Goal: Task Accomplishment & Management: Manage account settings

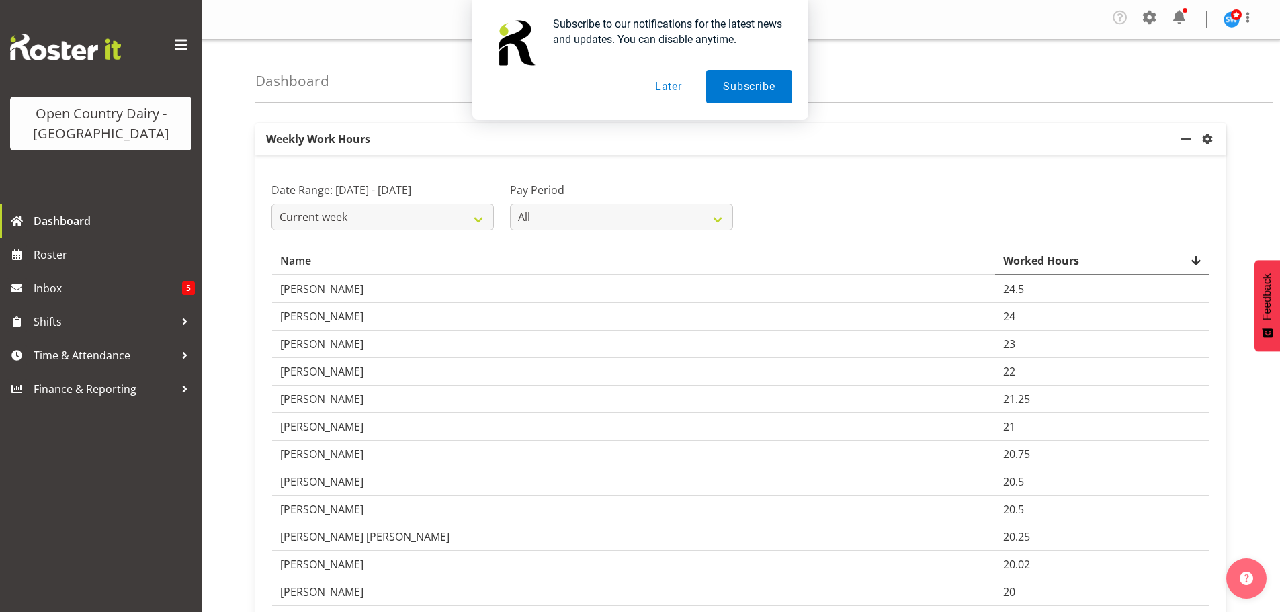
click at [661, 88] on button "Later" at bounding box center [668, 87] width 60 height 34
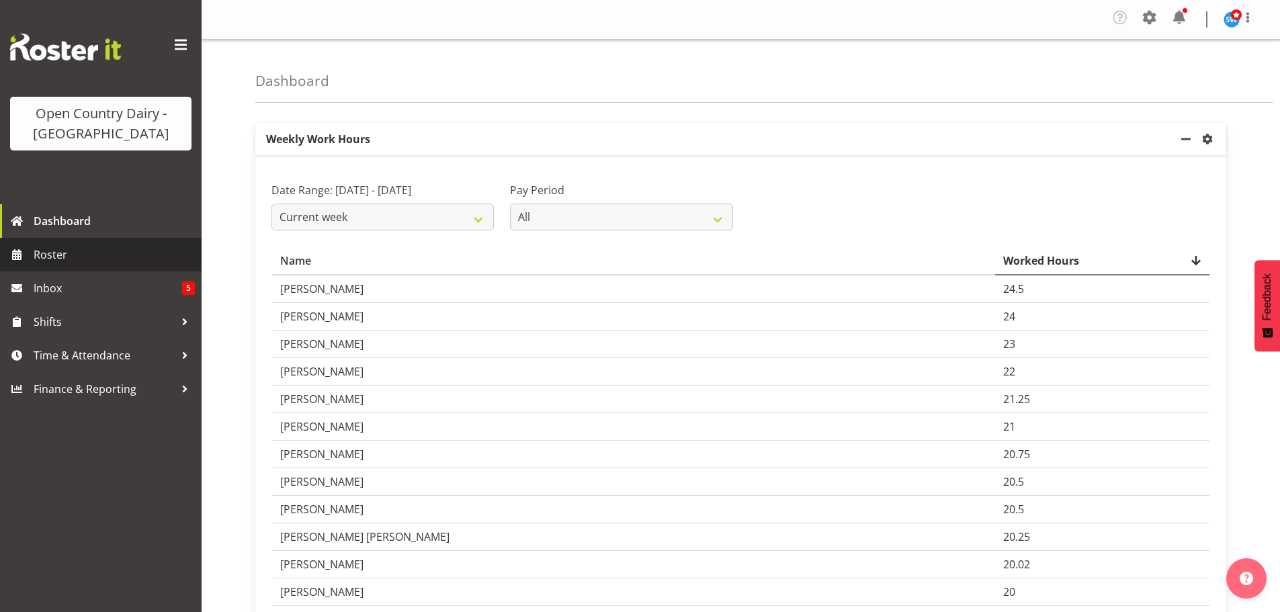
click at [56, 253] on span "Roster" at bounding box center [114, 255] width 161 height 20
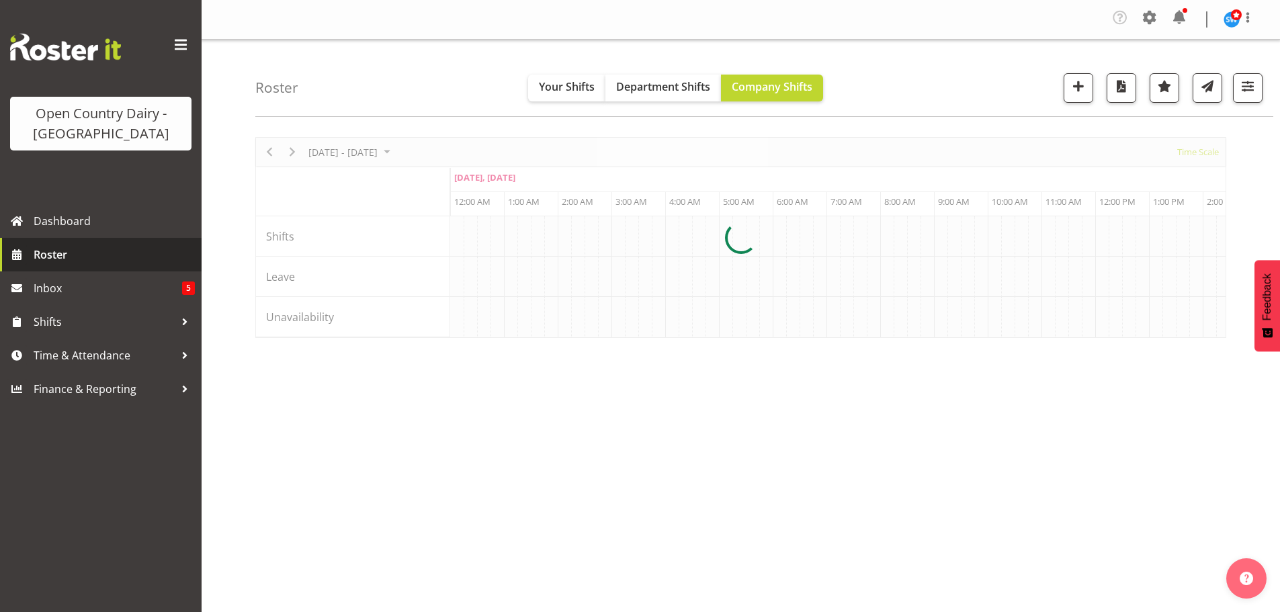
scroll to position [0, 1290]
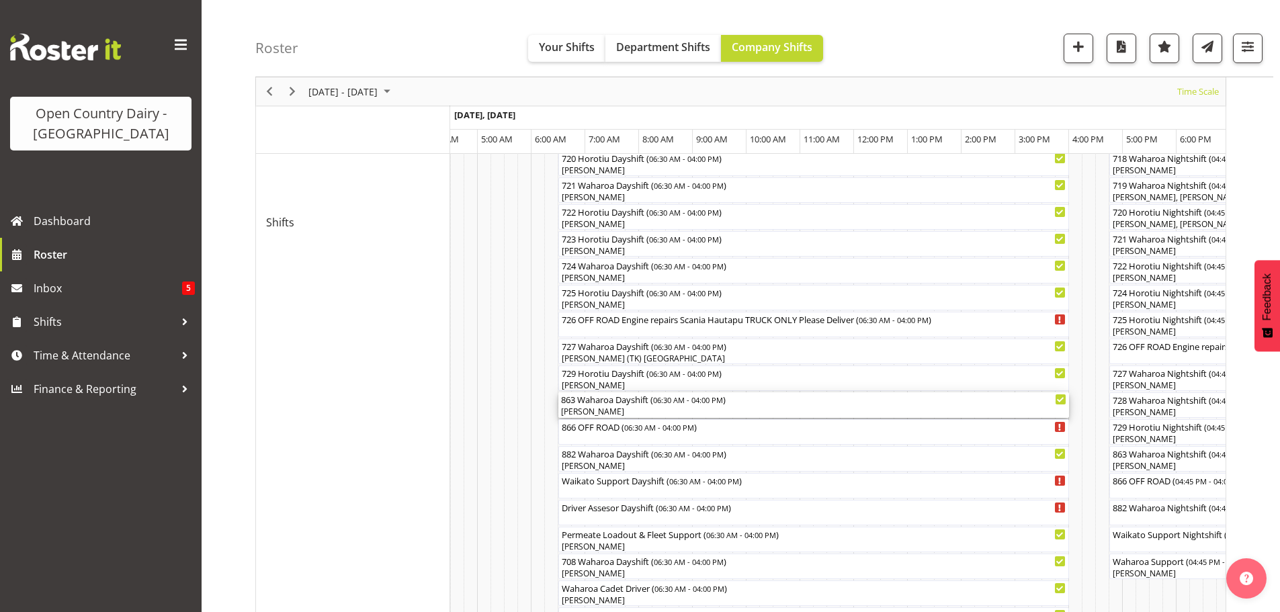
click at [650, 409] on div "[PERSON_NAME]" at bounding box center [813, 412] width 505 height 12
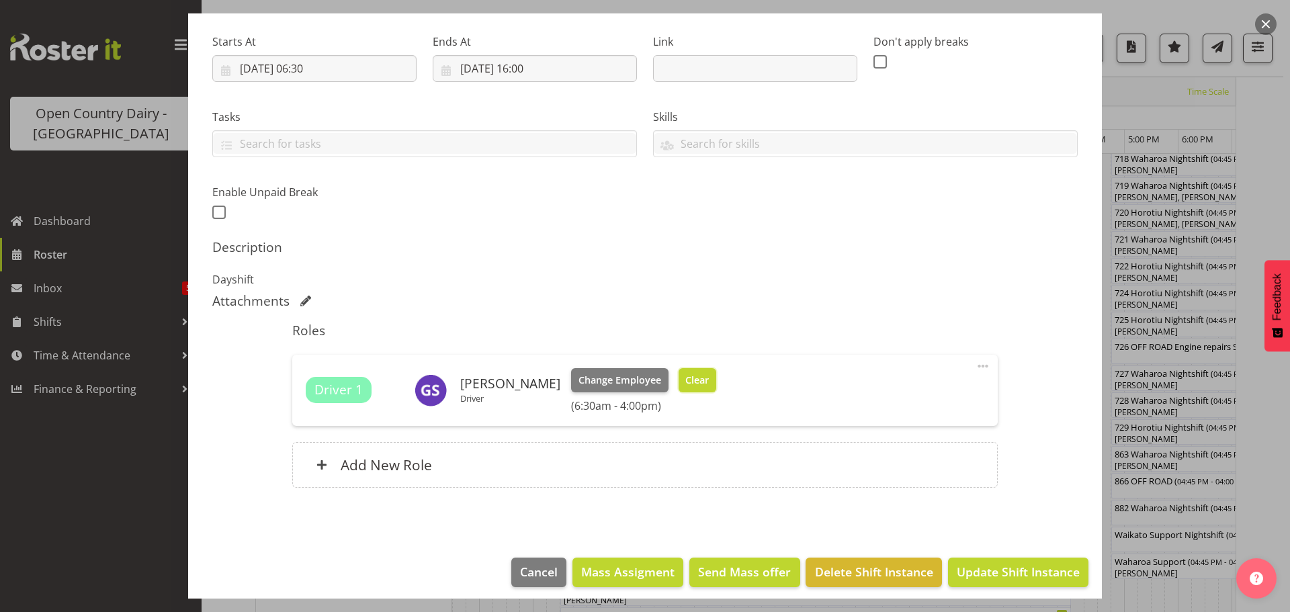
click at [688, 379] on span "Clear" at bounding box center [697, 380] width 24 height 15
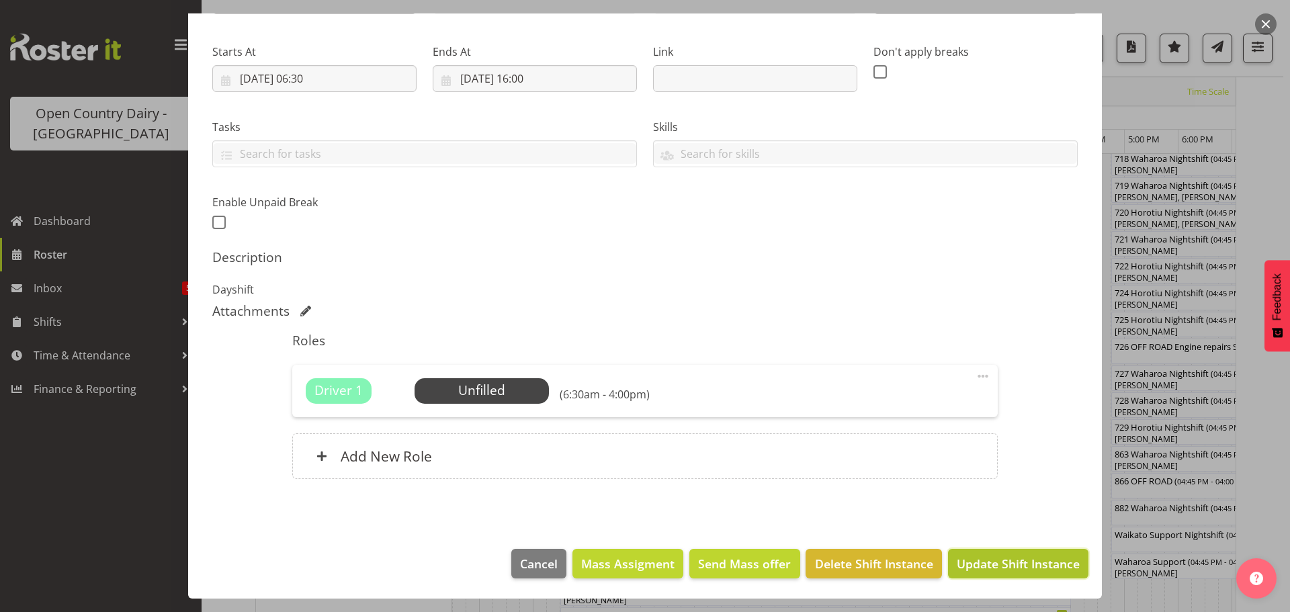
click at [1029, 562] on span "Update Shift Instance" at bounding box center [1018, 563] width 123 height 17
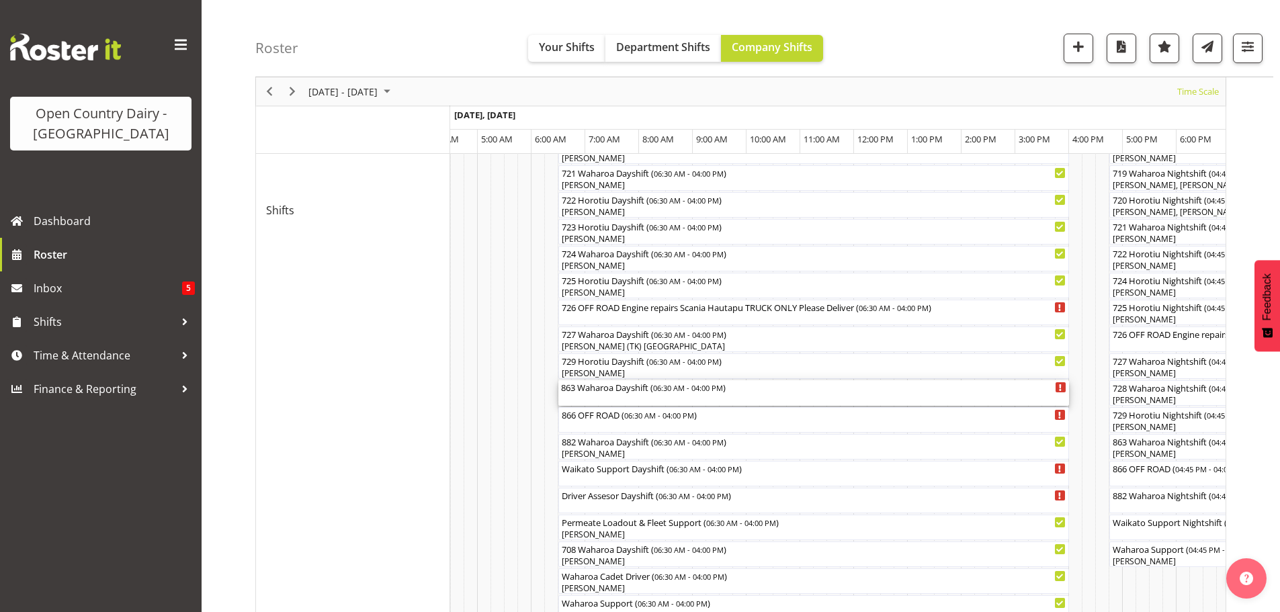
click at [603, 395] on div "863 Waharoa Dayshift ( 06:30 AM - 04:00 PM )" at bounding box center [813, 393] width 505 height 26
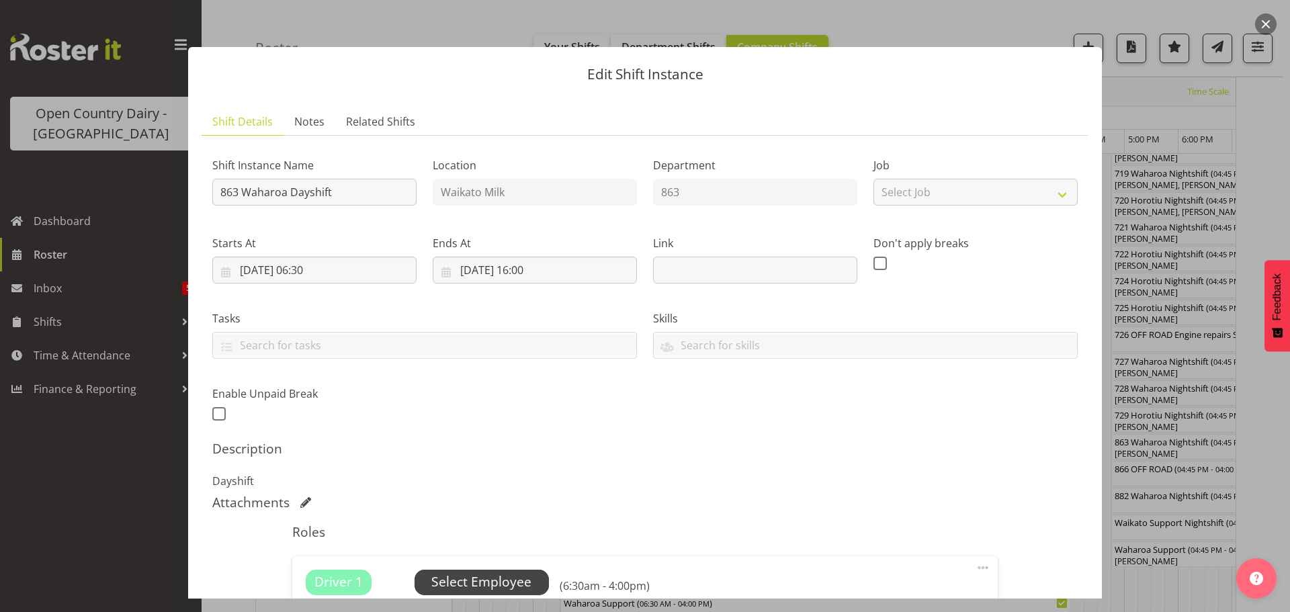
click at [482, 580] on span "Select Employee" at bounding box center [481, 581] width 100 height 19
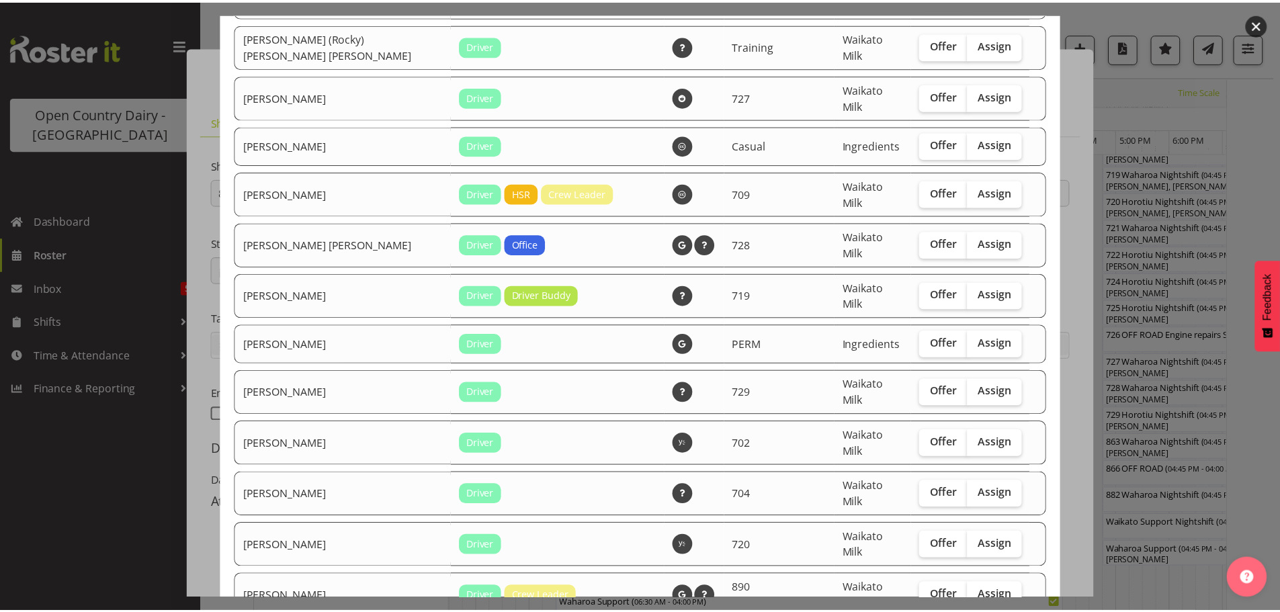
scroll to position [2523, 0]
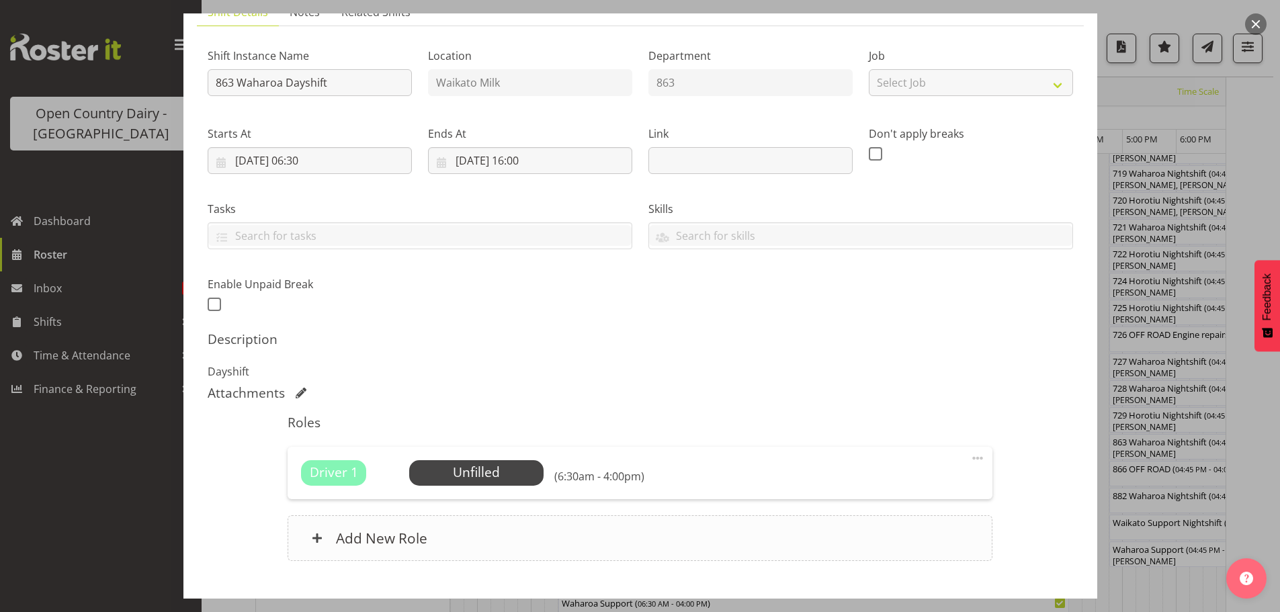
scroll to position [191, 0]
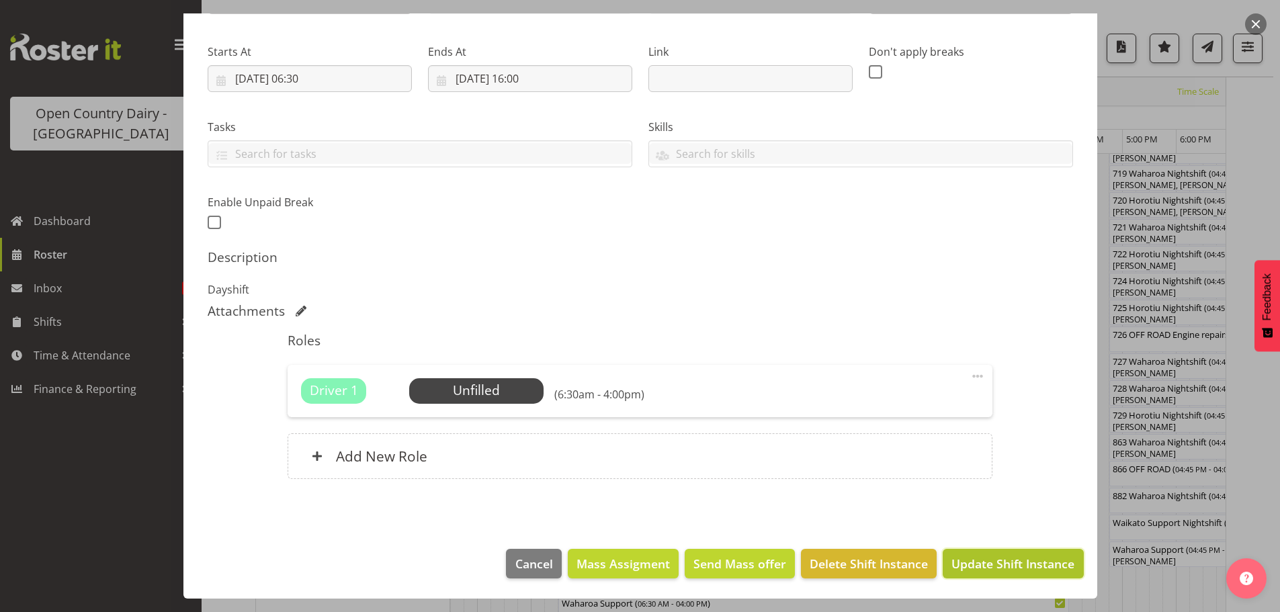
click at [986, 560] on span "Update Shift Instance" at bounding box center [1012, 563] width 123 height 17
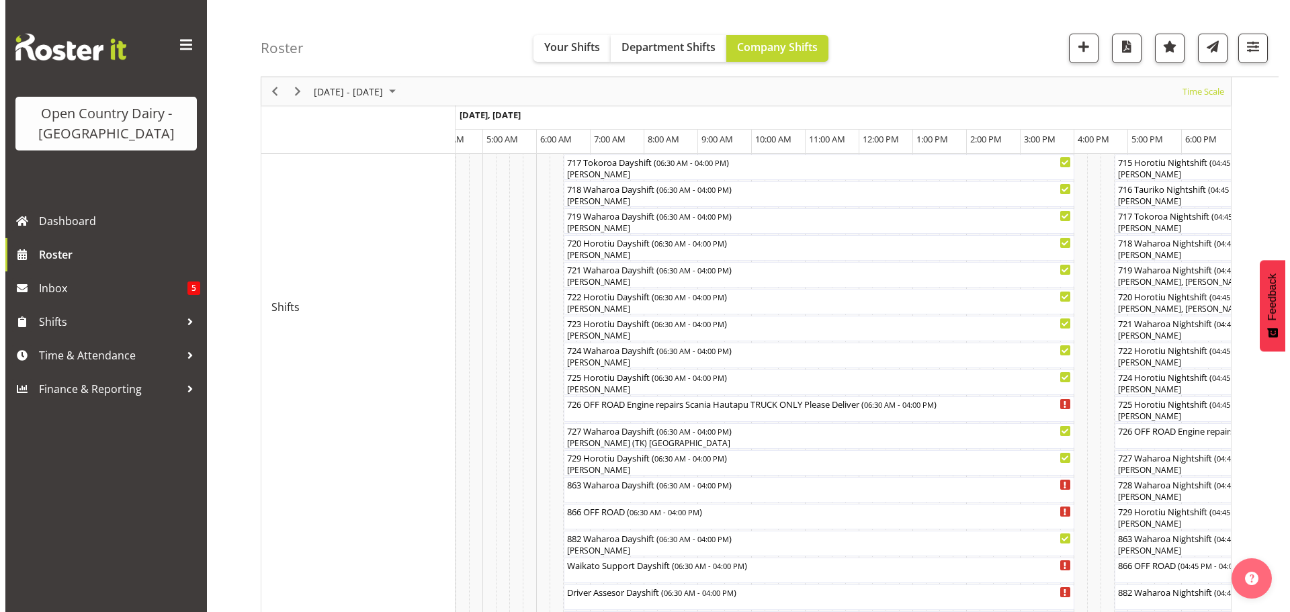
scroll to position [791, 0]
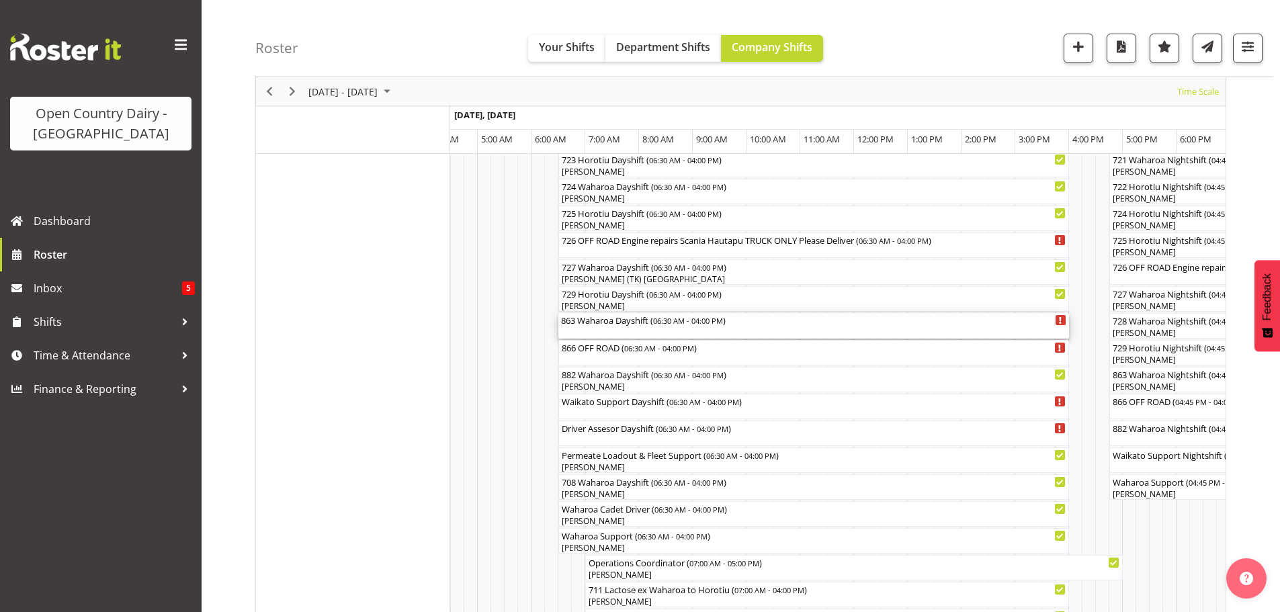
click at [617, 330] on div "863 Waharoa Dayshift ( 06:30 AM - 04:00 PM )" at bounding box center [813, 326] width 505 height 26
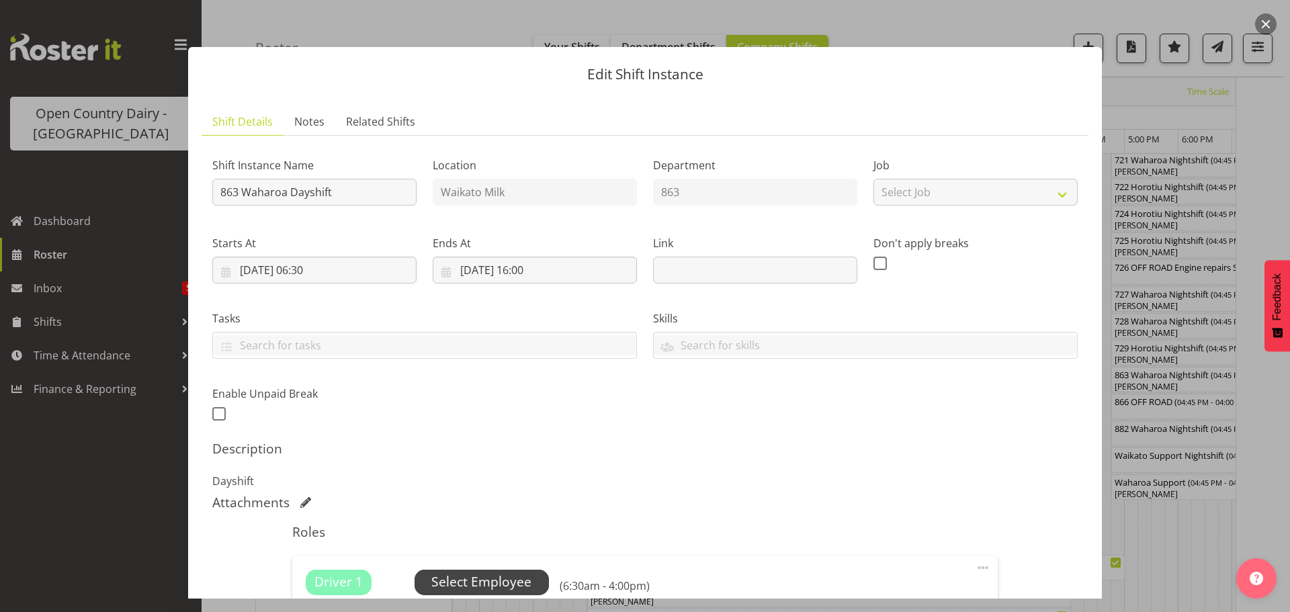
click at [500, 578] on span "Select Employee" at bounding box center [481, 581] width 100 height 19
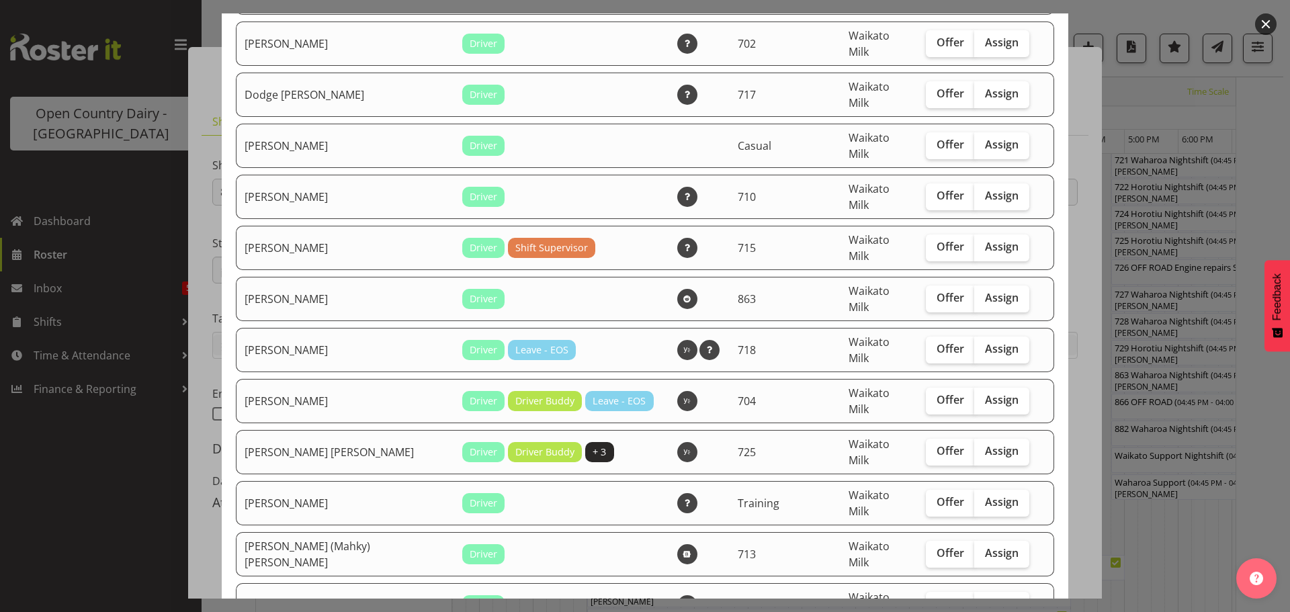
scroll to position [873, 0]
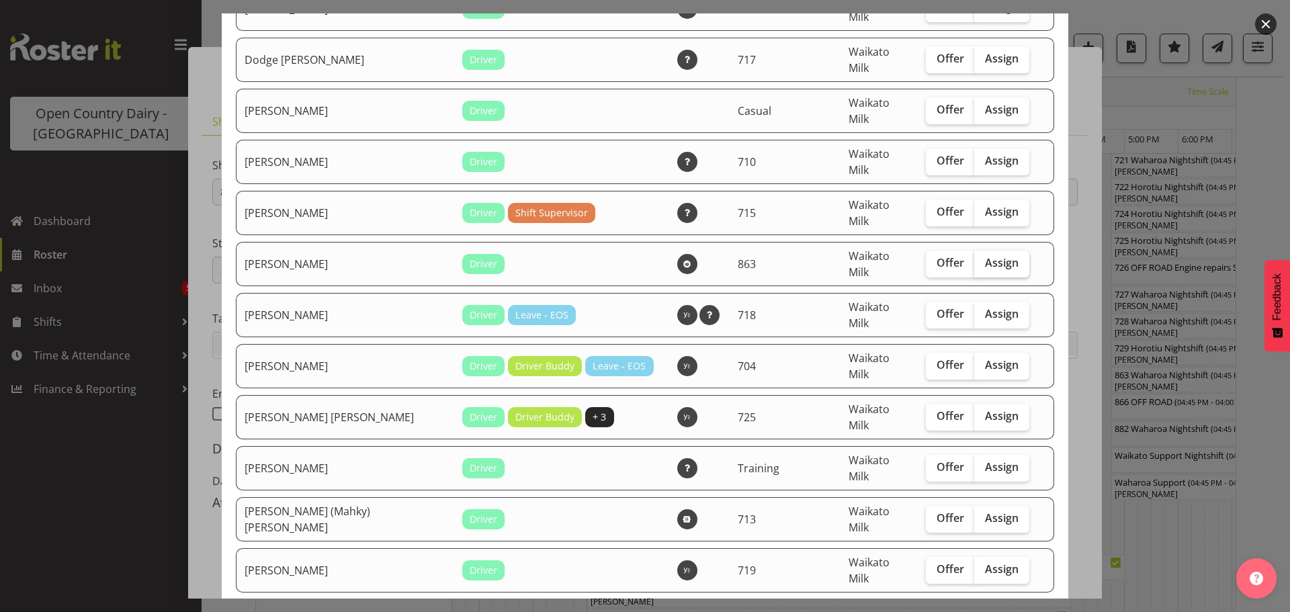
click at [985, 256] on span "Assign" at bounding box center [1002, 262] width 34 height 13
click at [979, 259] on input "Assign" at bounding box center [978, 263] width 9 height 9
checkbox input "true"
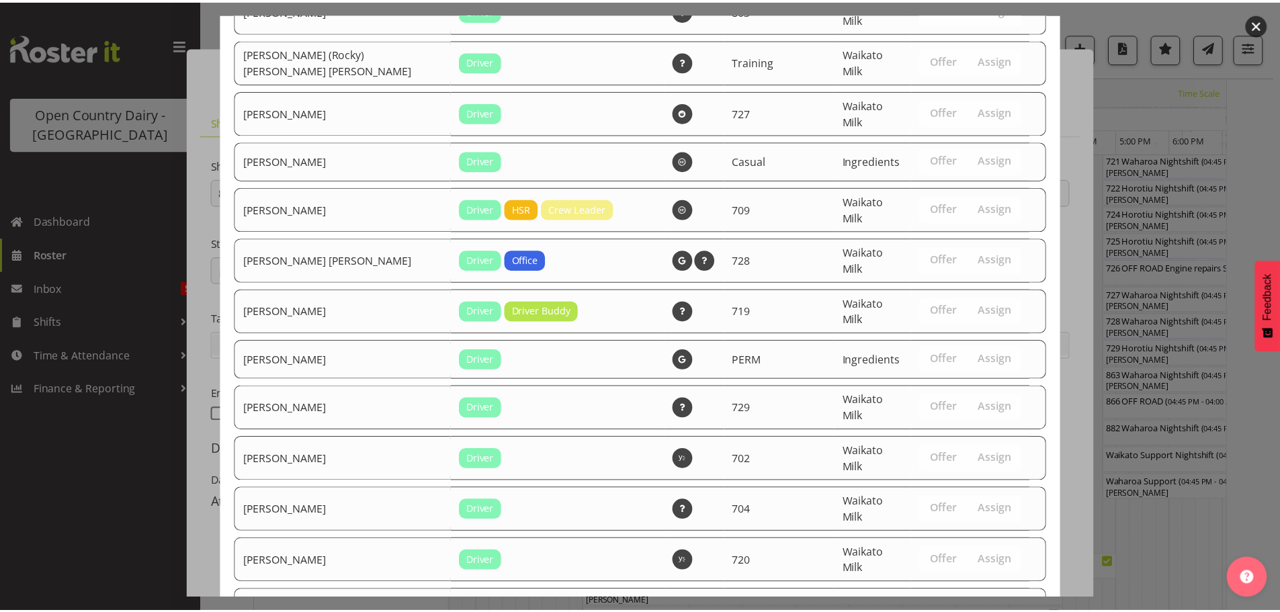
scroll to position [2523, 0]
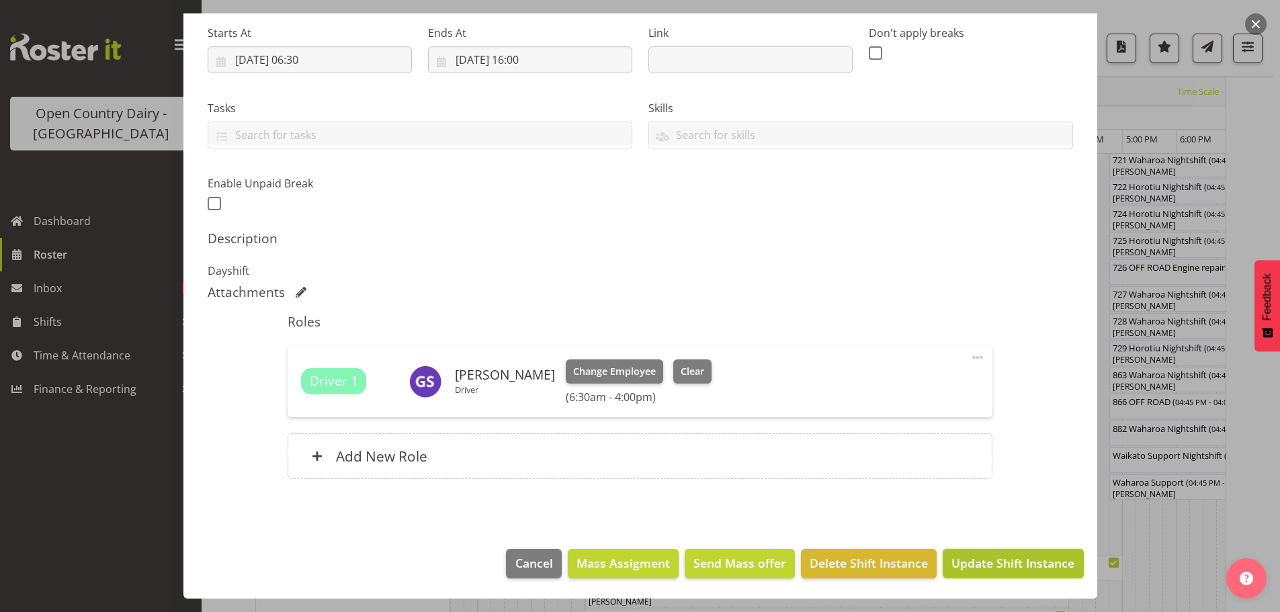
click at [1021, 564] on span "Update Shift Instance" at bounding box center [1012, 562] width 123 height 17
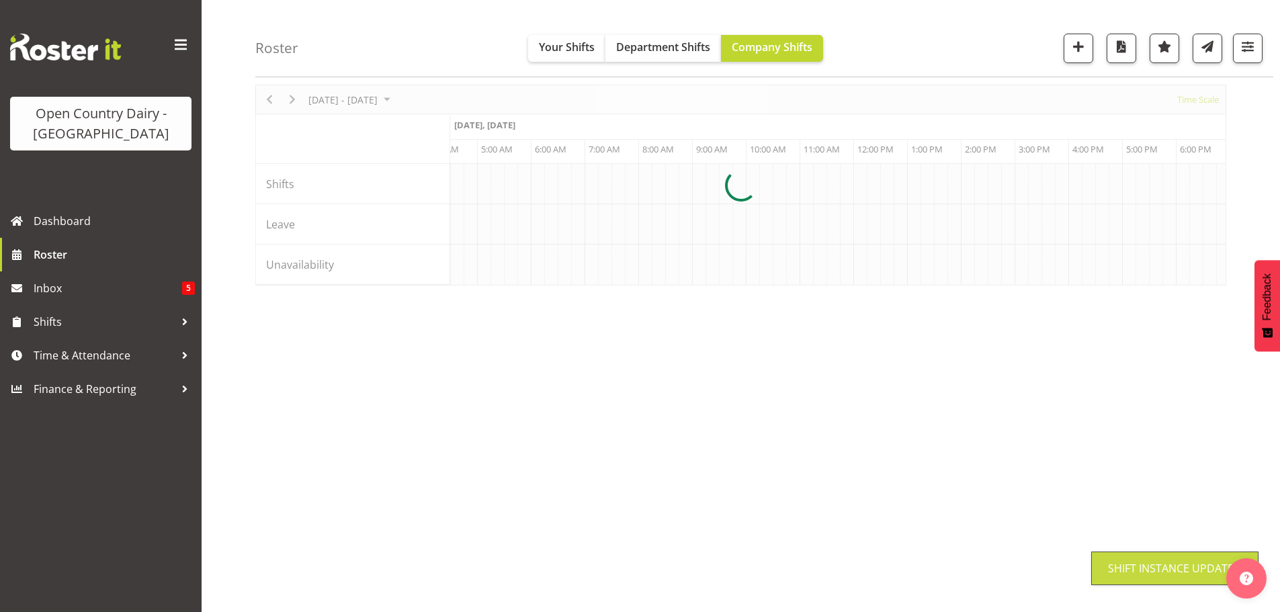
scroll to position [52, 0]
